Goal: Navigation & Orientation: Go to known website

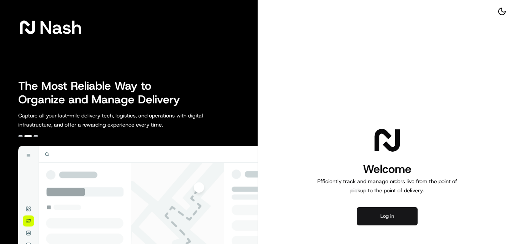
click at [387, 216] on button "Log in" at bounding box center [387, 216] width 61 height 18
